Goal: Navigation & Orientation: Find specific page/section

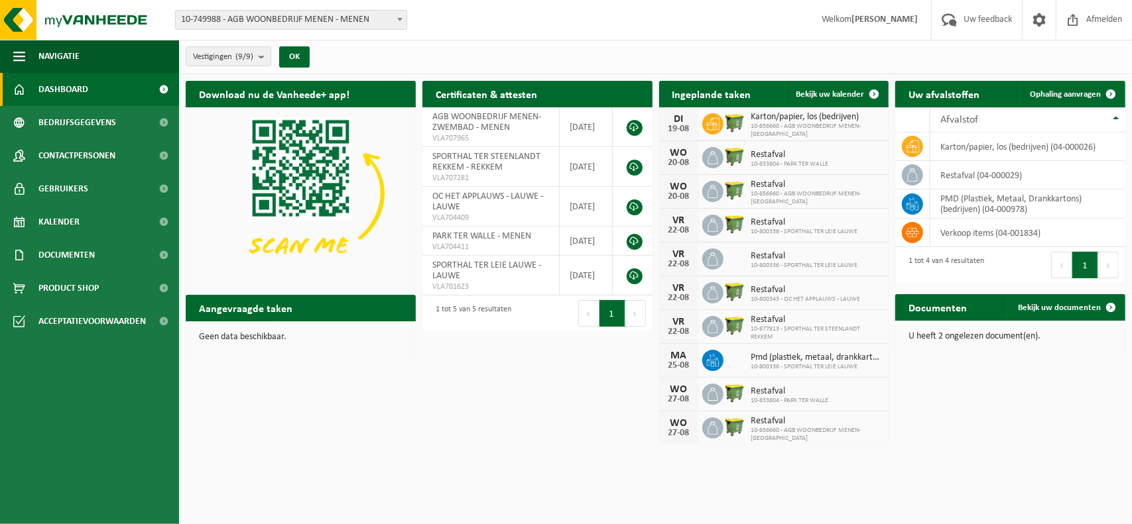
click at [54, 88] on span "Dashboard" at bounding box center [63, 89] width 50 height 33
click at [58, 129] on span "Bedrijfsgegevens" at bounding box center [77, 122] width 78 height 33
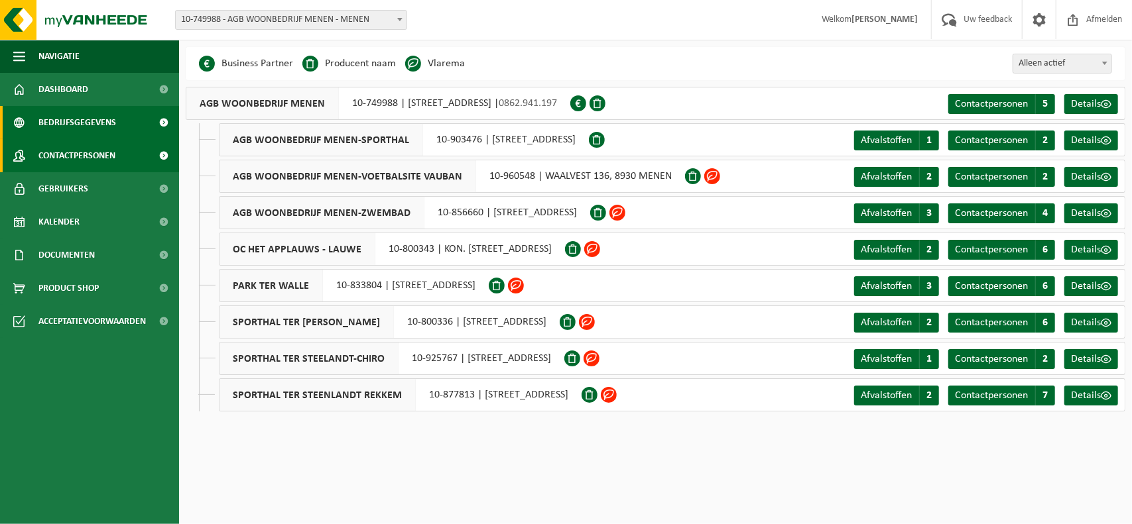
click at [66, 156] on span "Contactpersonen" at bounding box center [76, 155] width 77 height 33
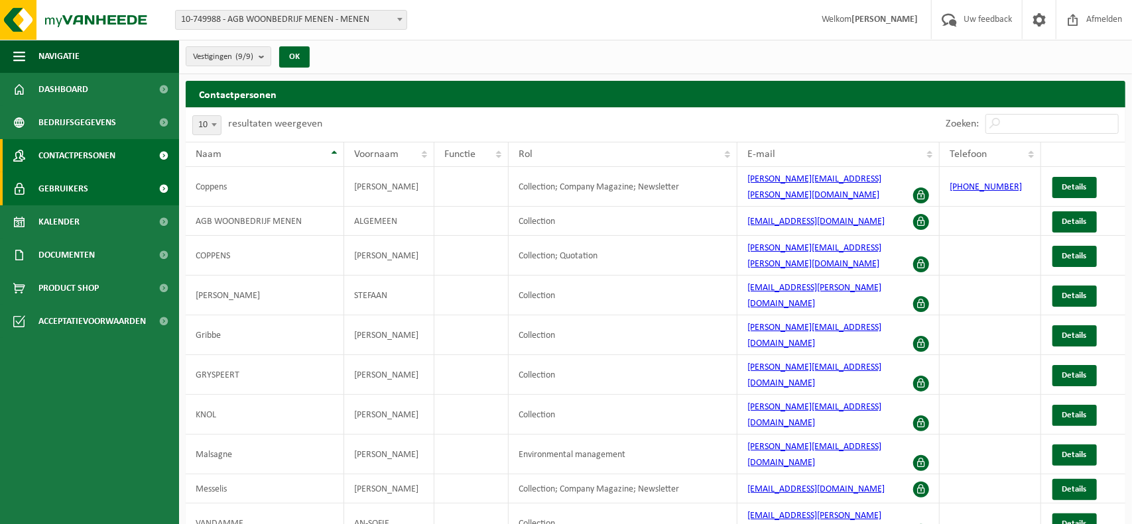
click at [81, 191] on span "Gebruikers" at bounding box center [63, 188] width 50 height 33
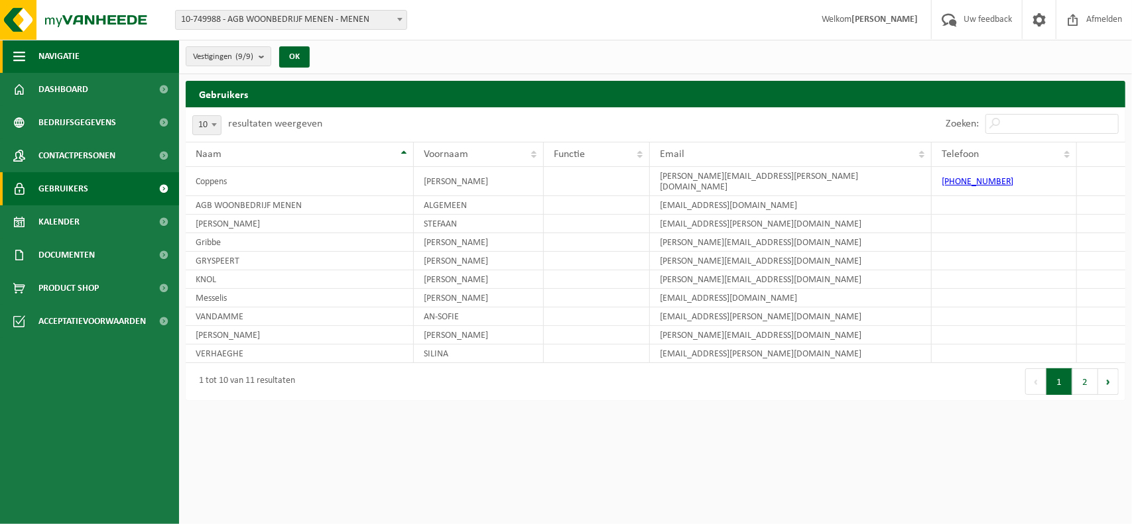
click at [13, 57] on button "Navigatie" at bounding box center [89, 56] width 179 height 33
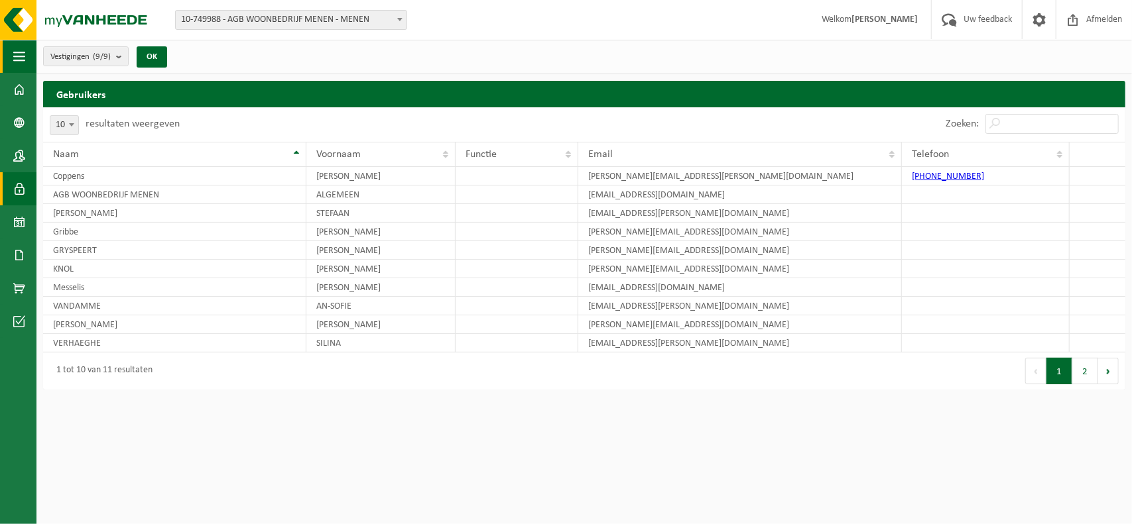
click at [13, 57] on button "Navigatie" at bounding box center [18, 56] width 36 height 33
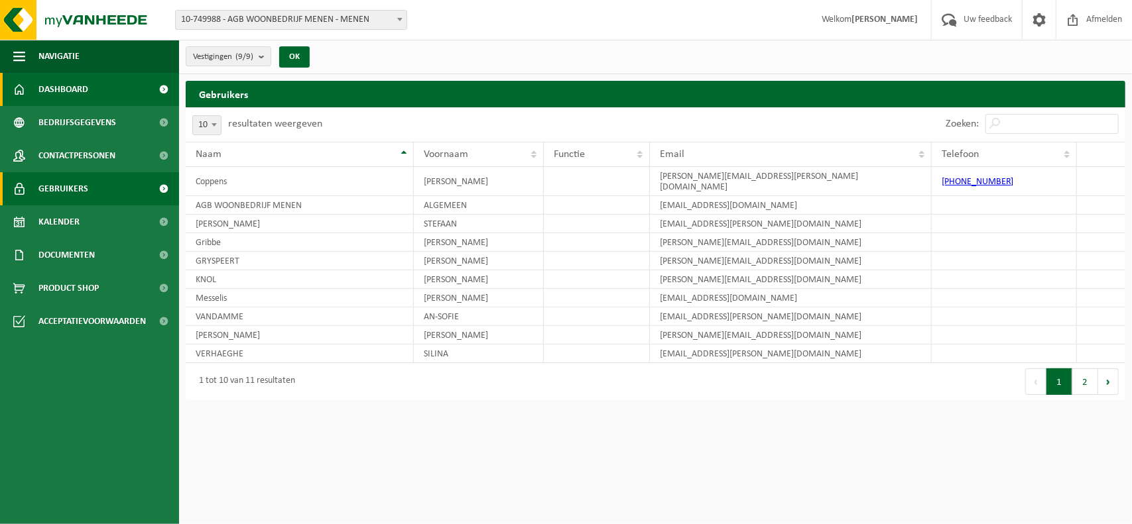
click at [73, 96] on span "Dashboard" at bounding box center [63, 89] width 50 height 33
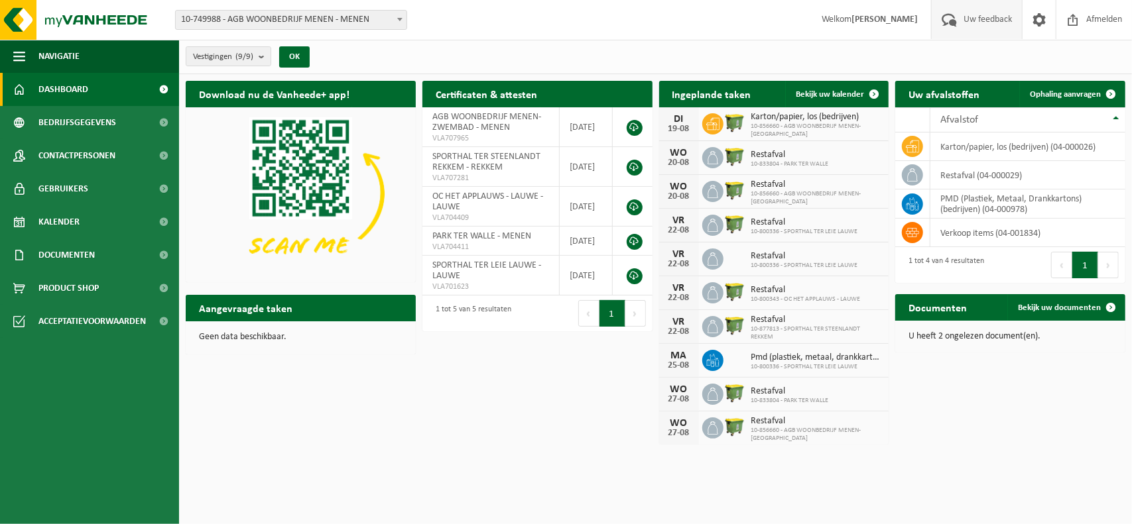
click at [949, 19] on span at bounding box center [949, 19] width 22 height 39
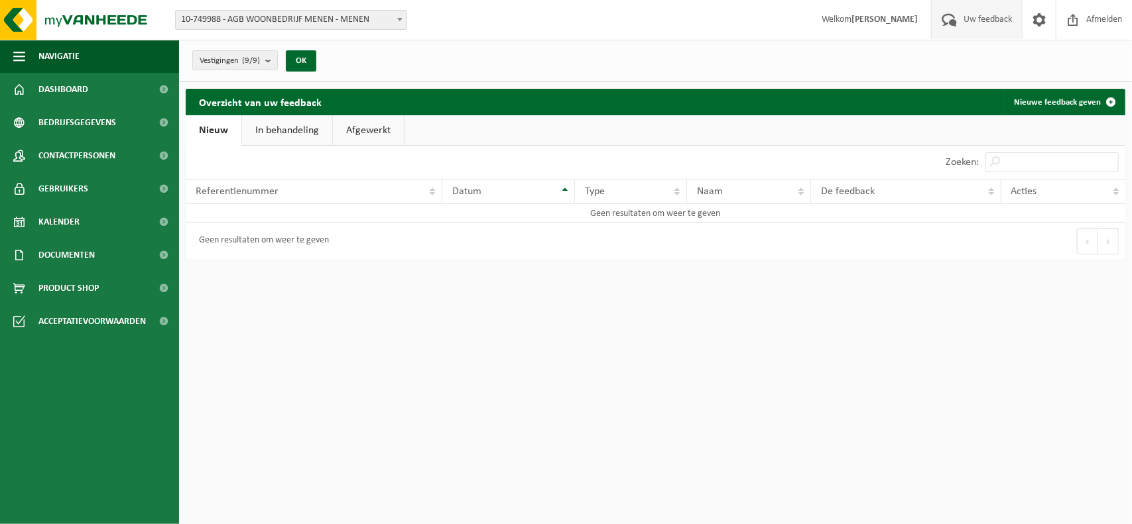
click at [949, 19] on span at bounding box center [949, 19] width 22 height 39
click at [1040, 14] on span at bounding box center [1039, 19] width 20 height 39
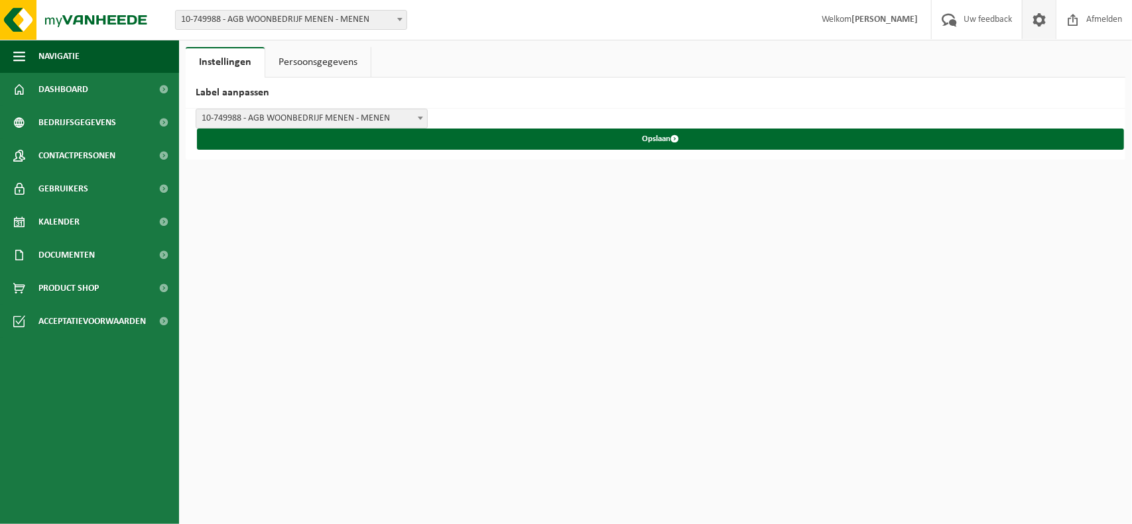
click at [1040, 14] on span at bounding box center [1039, 19] width 20 height 39
click at [74, 52] on span "Navigatie" at bounding box center [58, 56] width 41 height 33
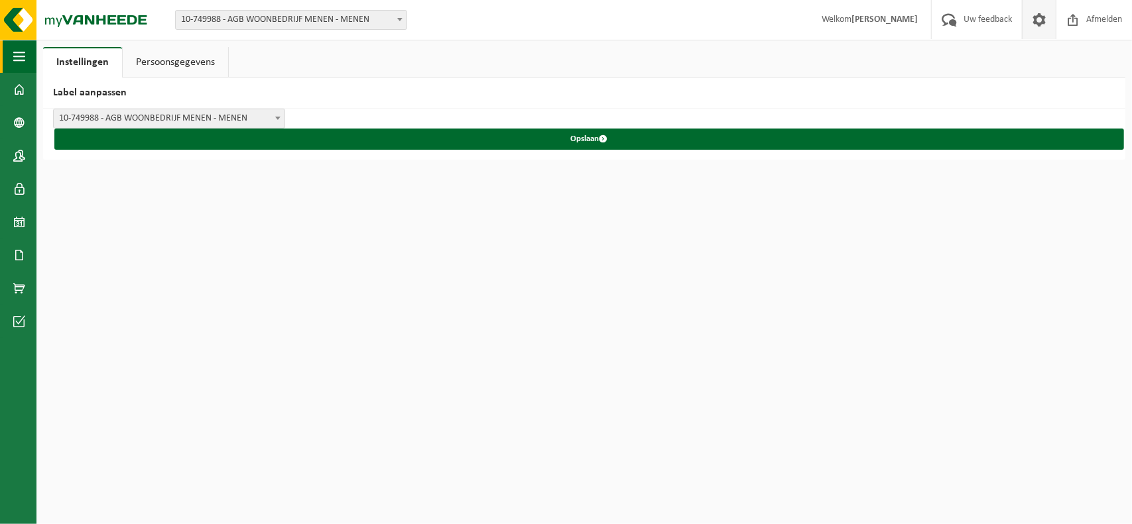
click at [74, 52] on link "Instellingen" at bounding box center [82, 62] width 79 height 30
click at [28, 58] on button "Navigatie" at bounding box center [18, 56] width 36 height 33
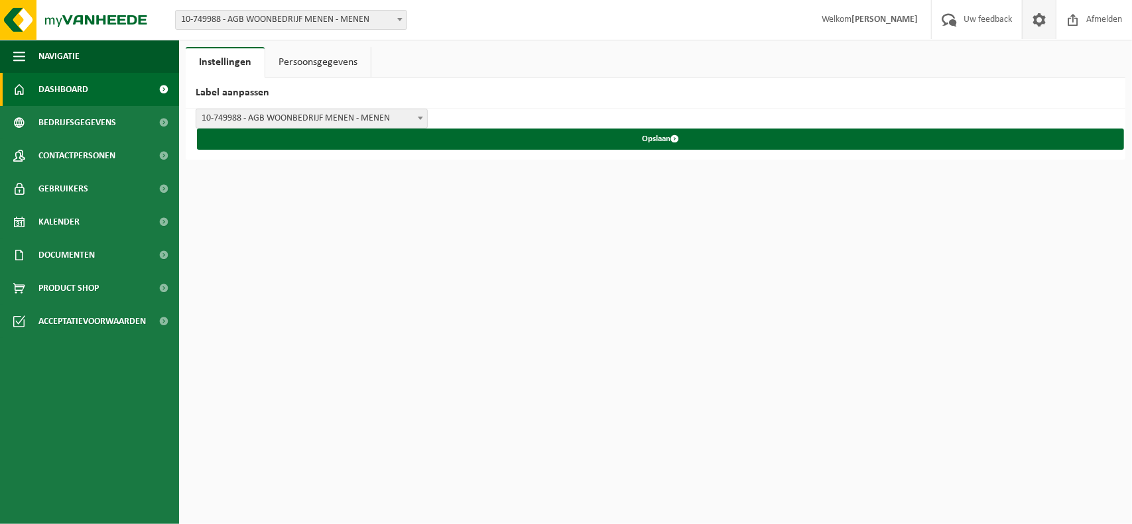
click at [37, 88] on link "Dashboard" at bounding box center [89, 89] width 179 height 33
